Goal: Task Accomplishment & Management: Manage account settings

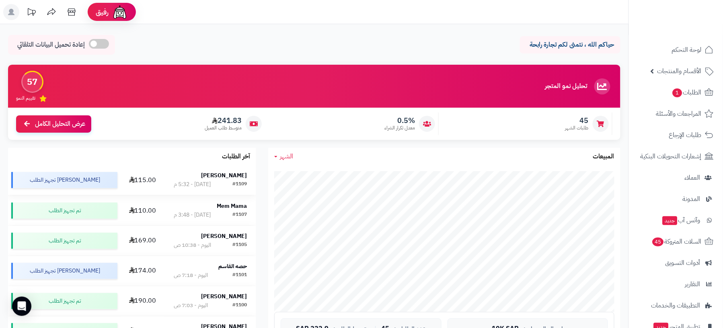
click at [224, 175] on strong "[PERSON_NAME]" at bounding box center [224, 175] width 46 height 8
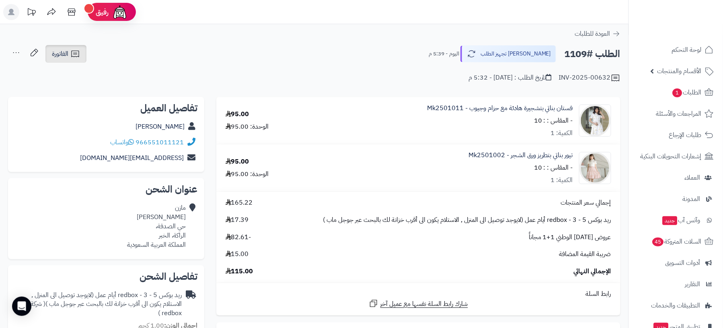
click at [84, 55] on link "الفاتورة" at bounding box center [65, 54] width 41 height 18
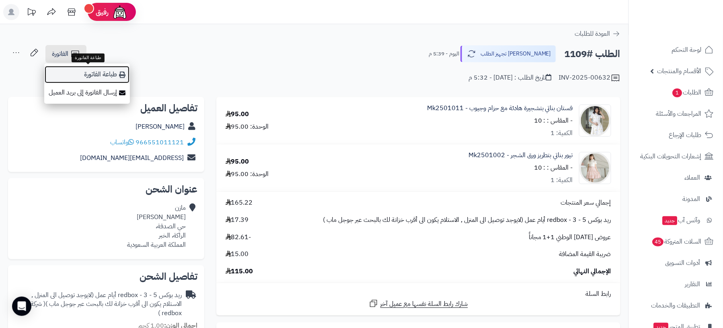
click at [101, 70] on link "طباعة الفاتورة" at bounding box center [87, 75] width 86 height 18
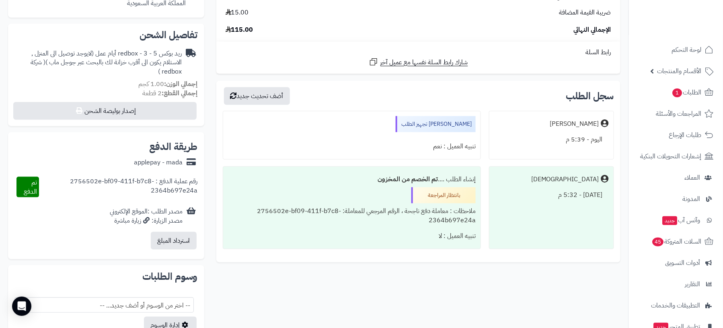
scroll to position [268, 0]
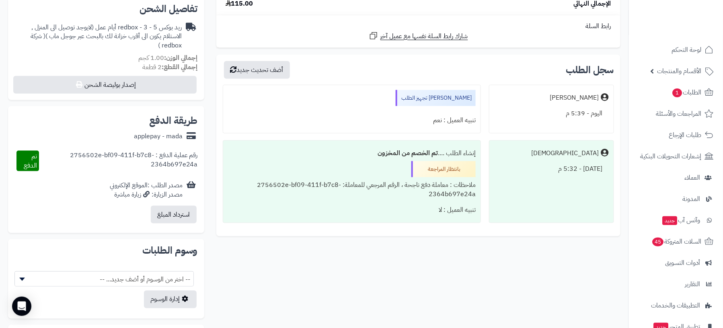
click at [478, 274] on div "**********" at bounding box center [314, 110] width 624 height 562
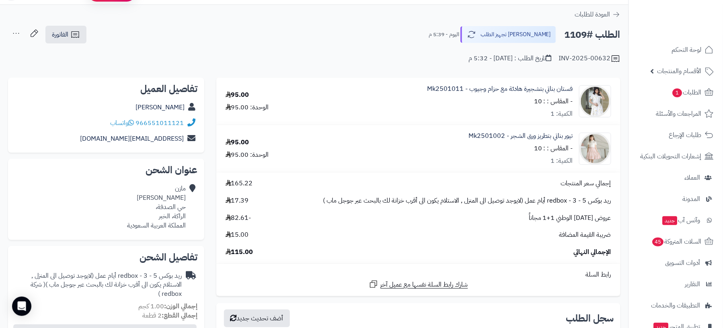
scroll to position [0, 0]
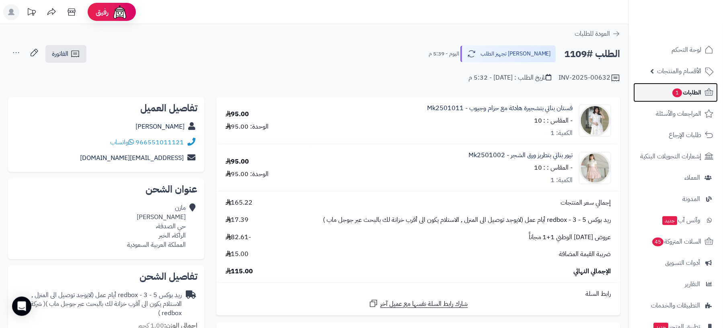
click at [652, 87] on link "الطلبات 1" at bounding box center [676, 92] width 84 height 19
